Goal: Check status

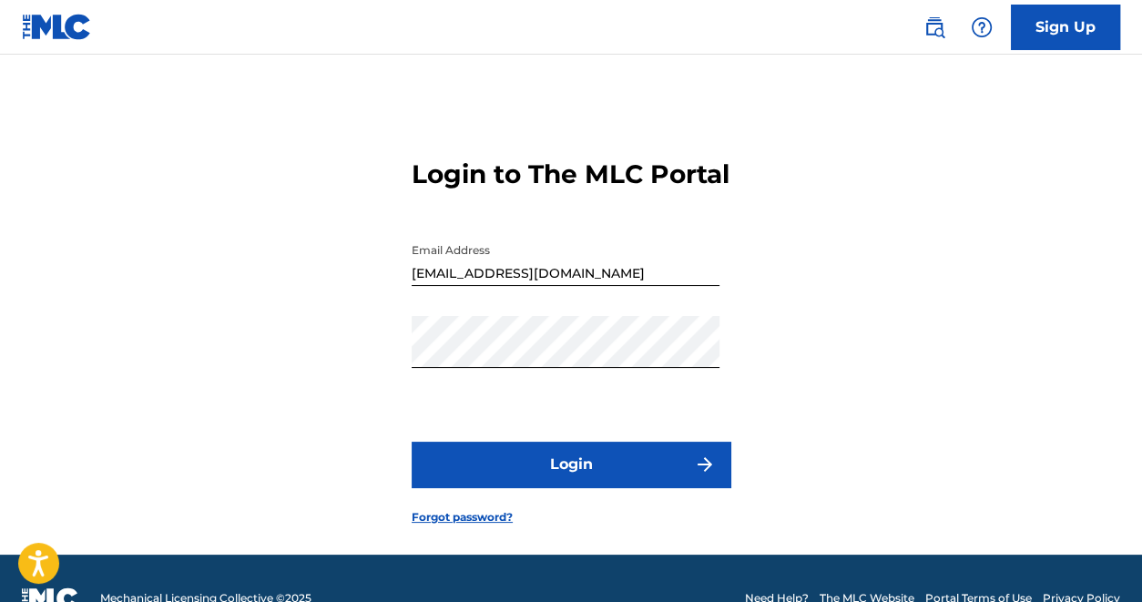
click at [543, 485] on button "Login" at bounding box center [571, 465] width 319 height 46
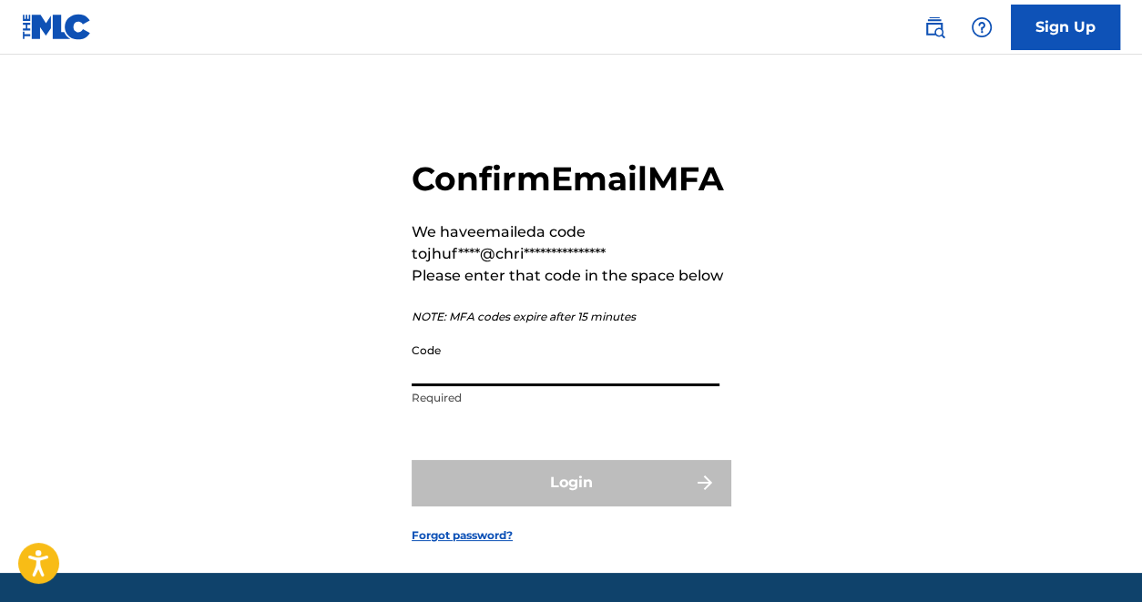
click at [507, 386] on input "Code" at bounding box center [566, 360] width 308 height 52
paste input "249346"
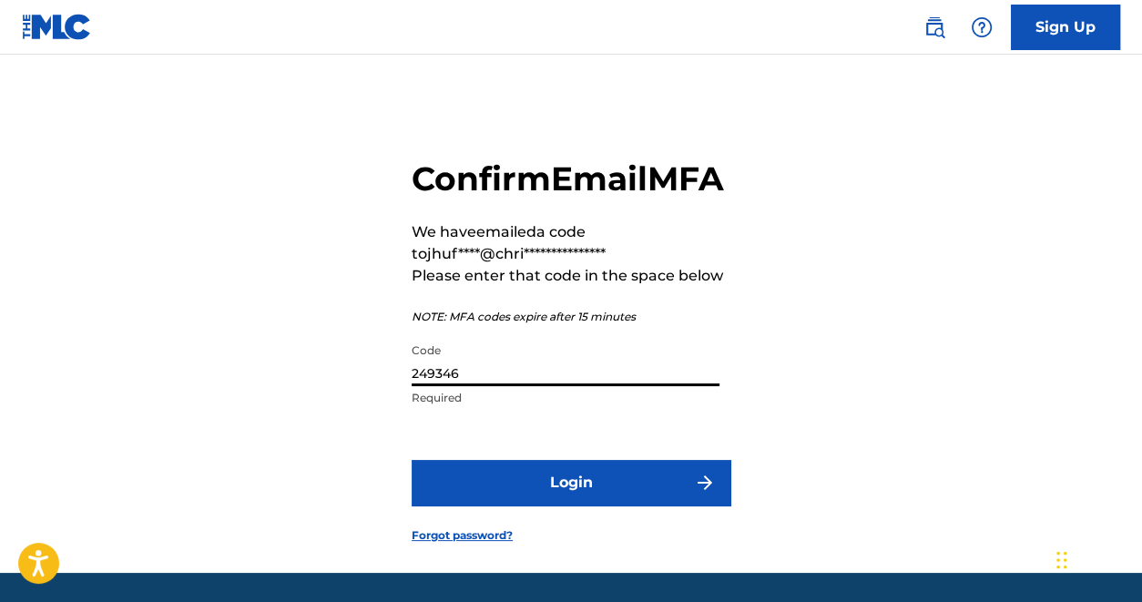
type input "249346"
click at [536, 505] on button "Login" at bounding box center [571, 483] width 319 height 46
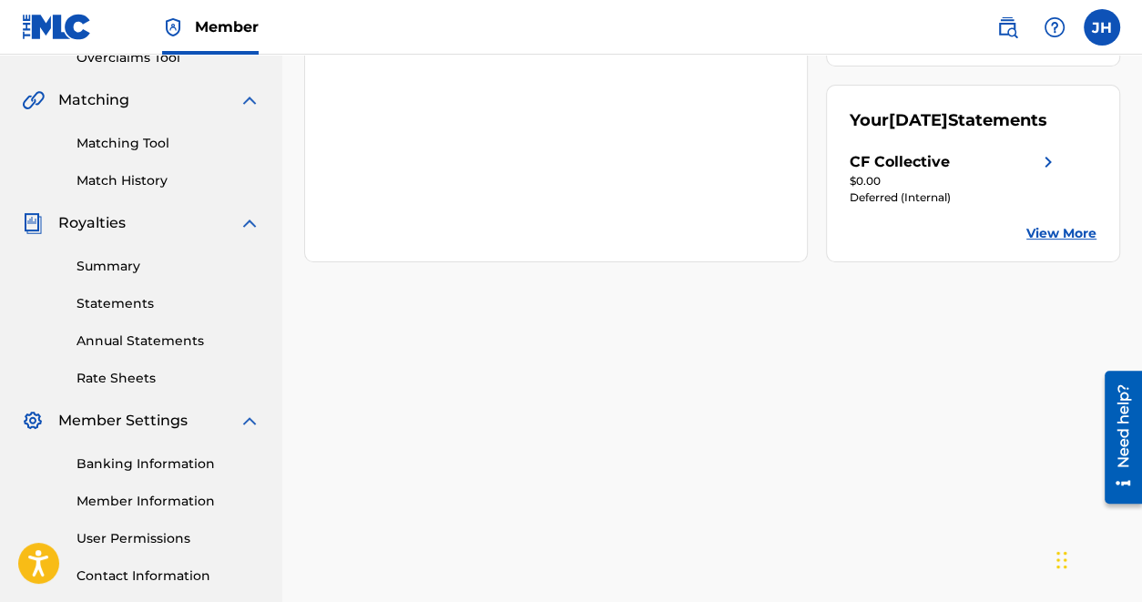
click at [822, 418] on div "CF Collective Your amount paid last distribution $0 Amount paid to date this ye…" at bounding box center [712, 174] width 860 height 942
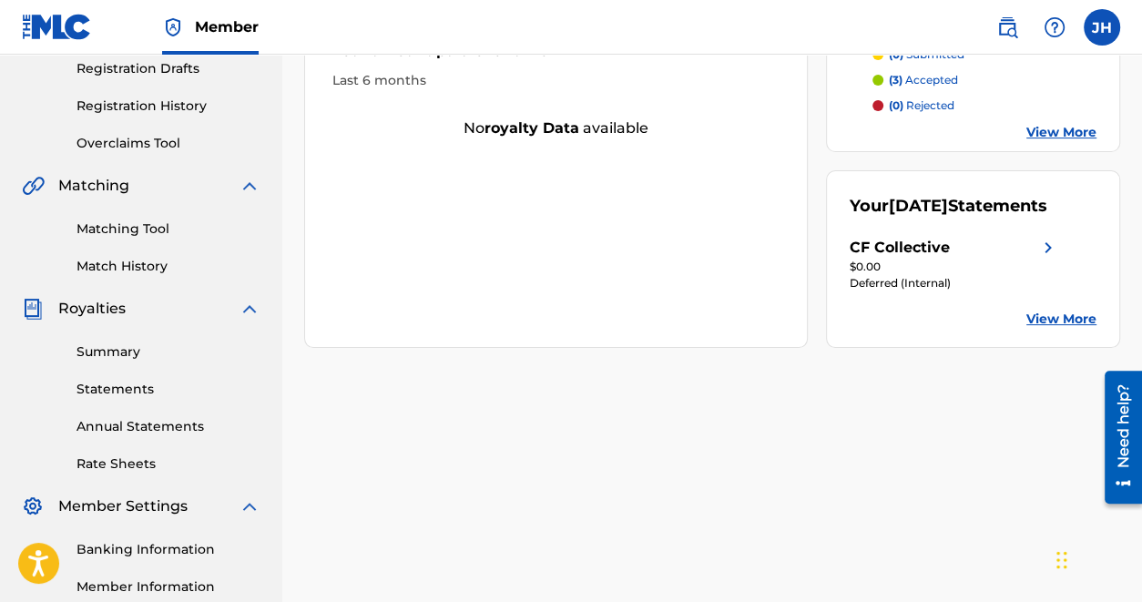
scroll to position [291, 0]
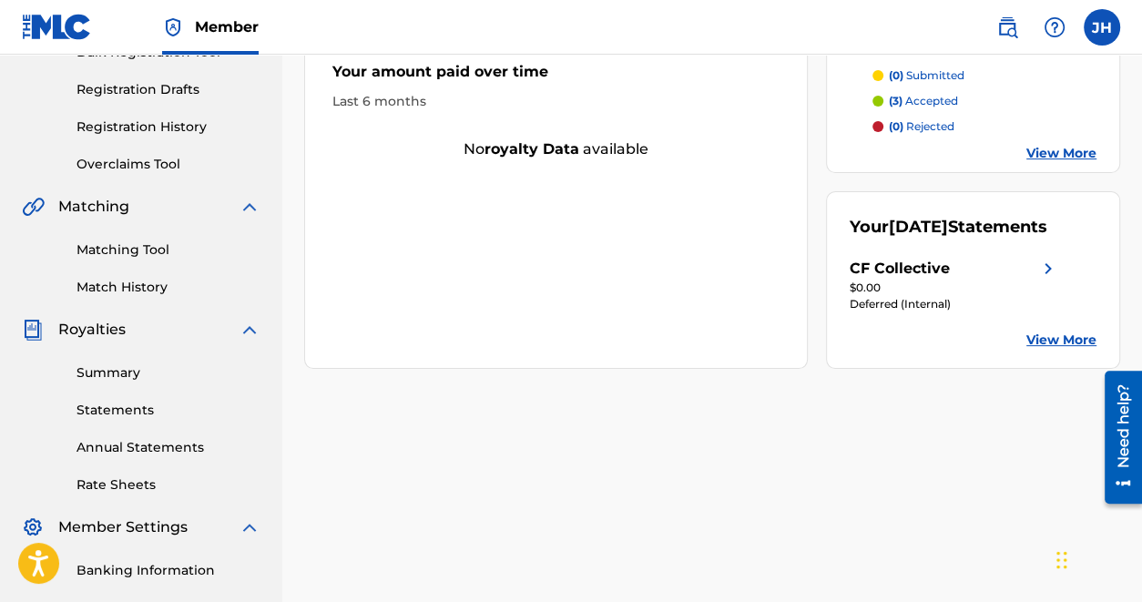
click at [1034, 350] on link "View More" at bounding box center [1061, 340] width 70 height 19
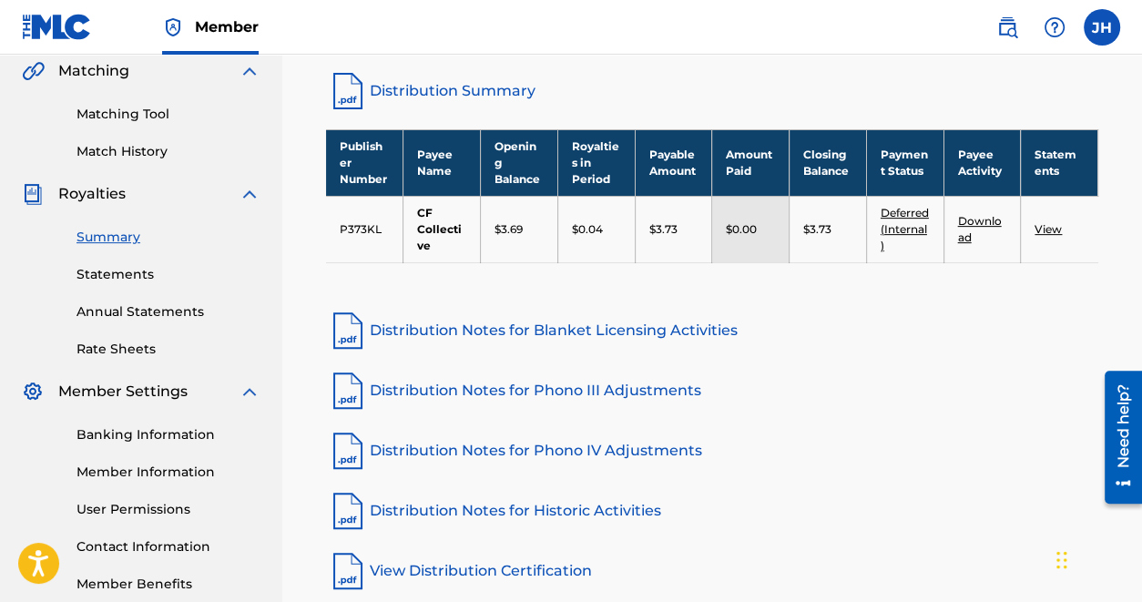
scroll to position [428, 0]
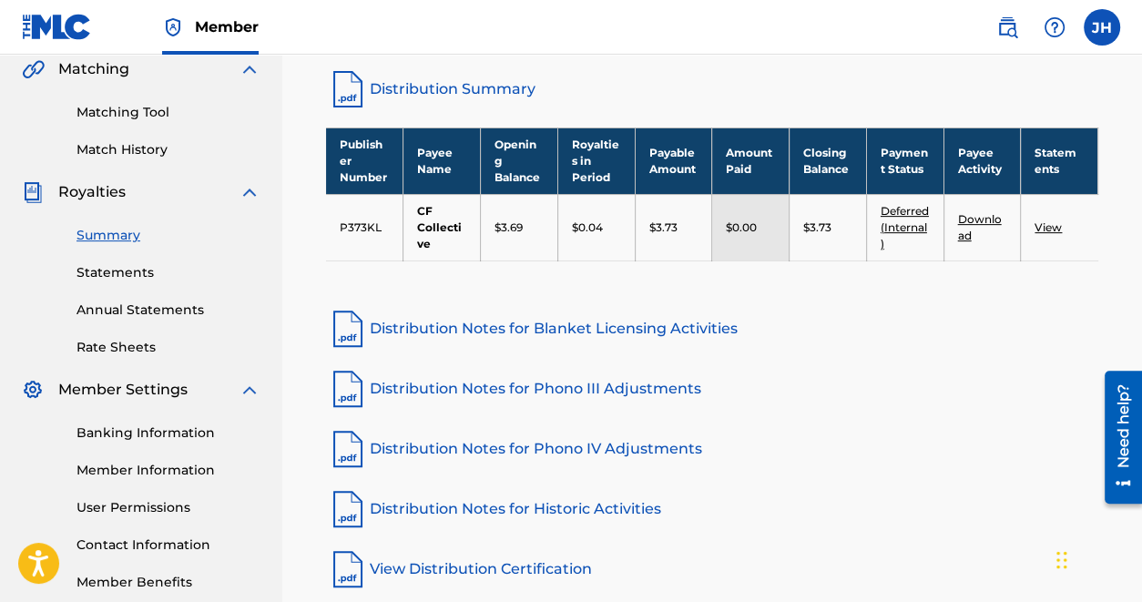
click at [128, 311] on link "Annual Statements" at bounding box center [169, 310] width 184 height 19
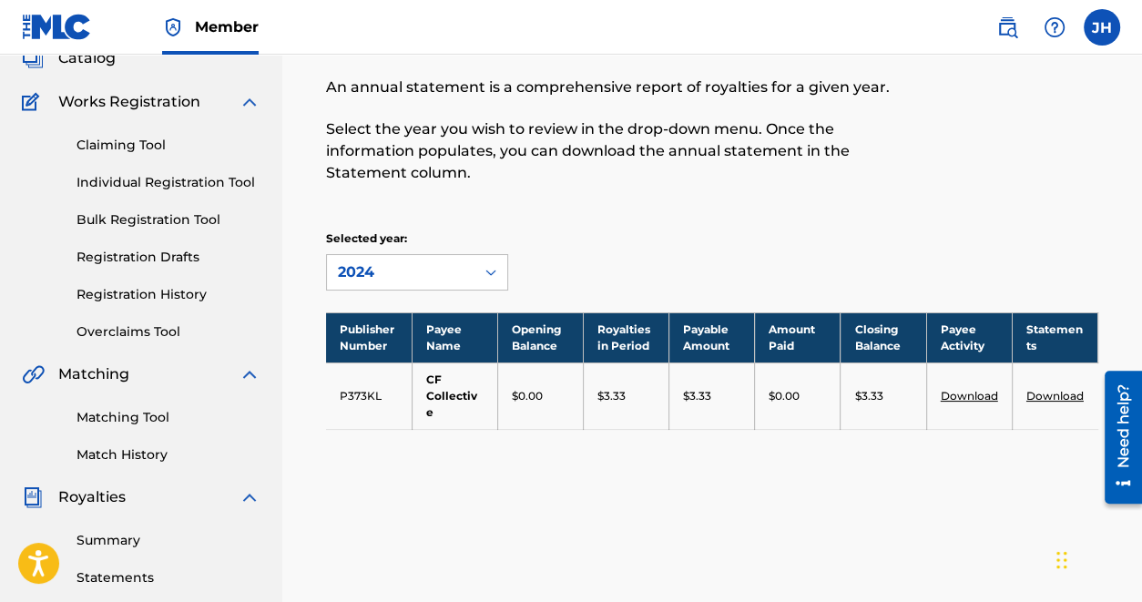
scroll to position [108, 0]
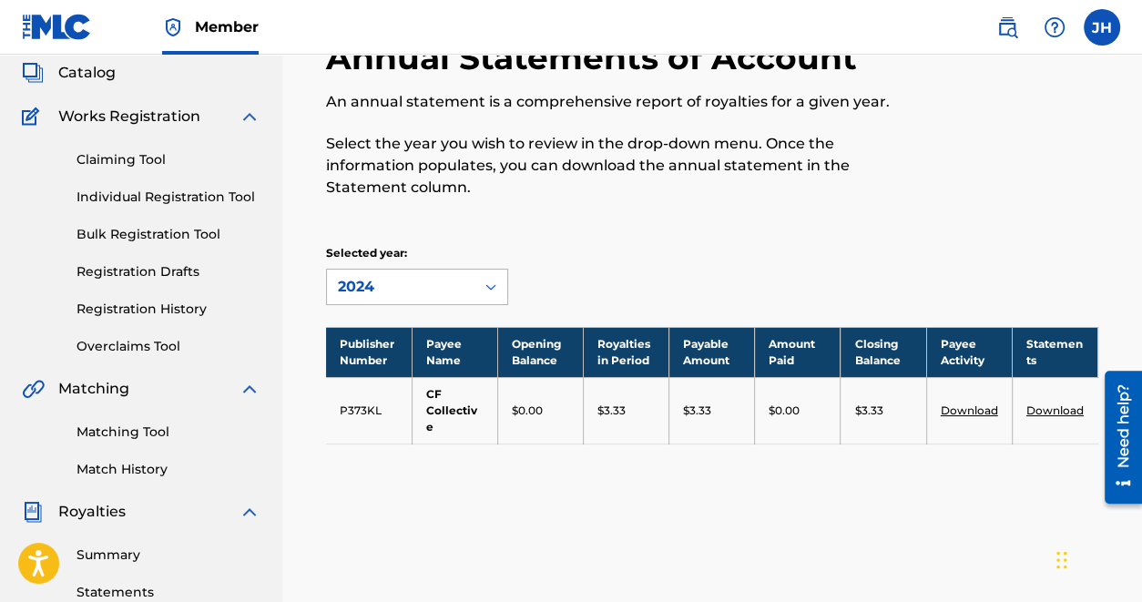
click at [457, 286] on div "2024" at bounding box center [401, 287] width 126 height 22
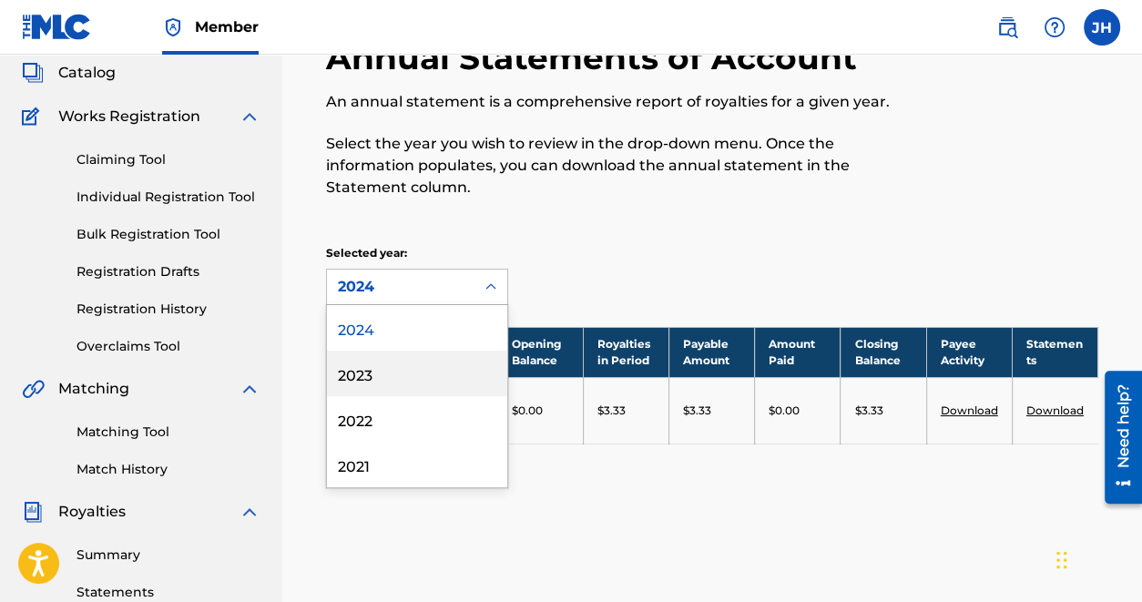
click at [400, 383] on div "2023" at bounding box center [417, 374] width 180 height 46
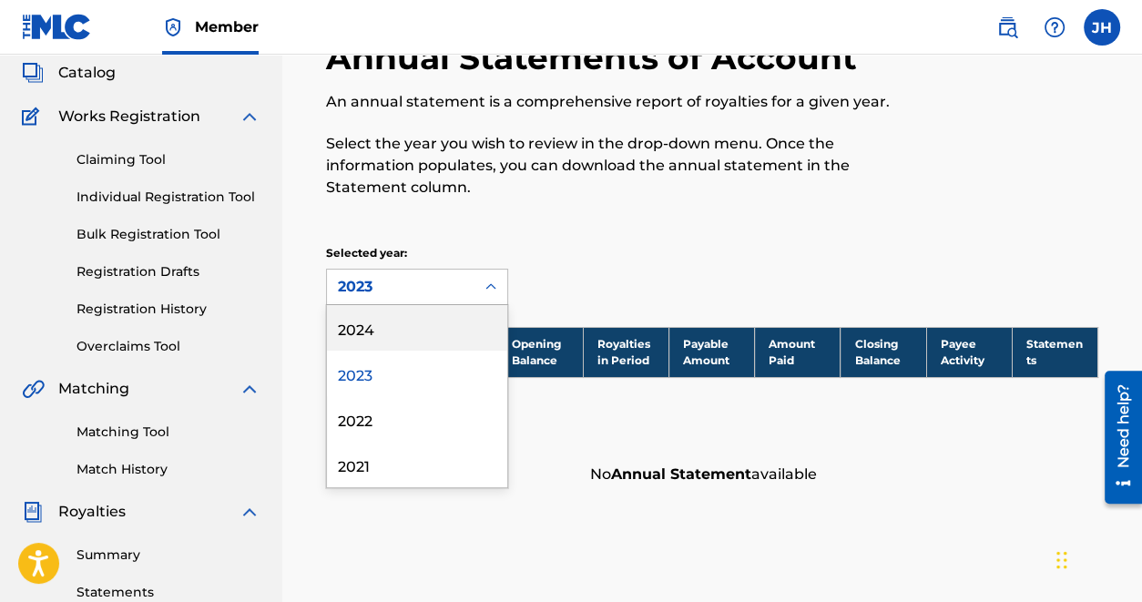
click at [393, 280] on div "2023" at bounding box center [401, 287] width 126 height 22
click at [384, 332] on div "2024" at bounding box center [417, 328] width 180 height 46
